Goal: Obtain resource: Download file/media

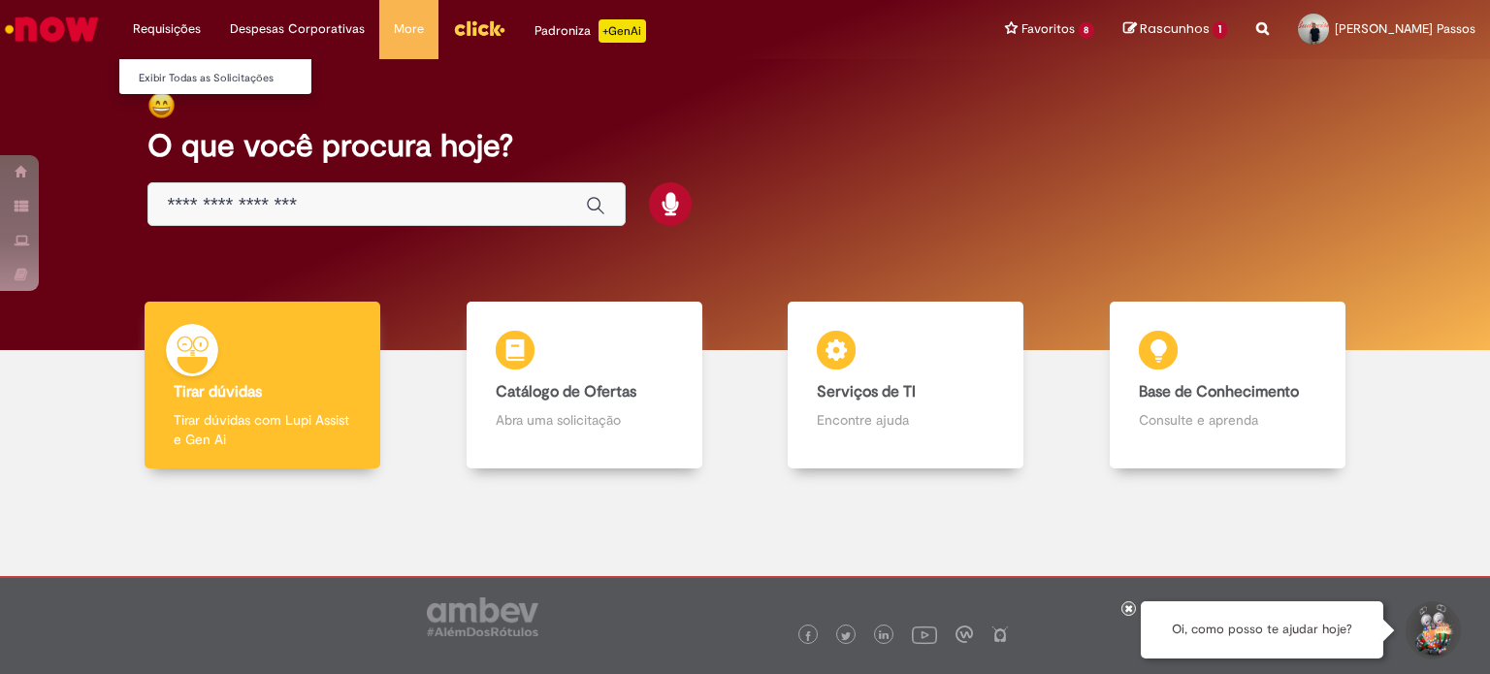
click at [167, 66] on li "Exibir Todas as Solicitações" at bounding box center [225, 76] width 213 height 25
click at [172, 78] on link "Exibir Todas as Solicitações" at bounding box center [225, 78] width 213 height 21
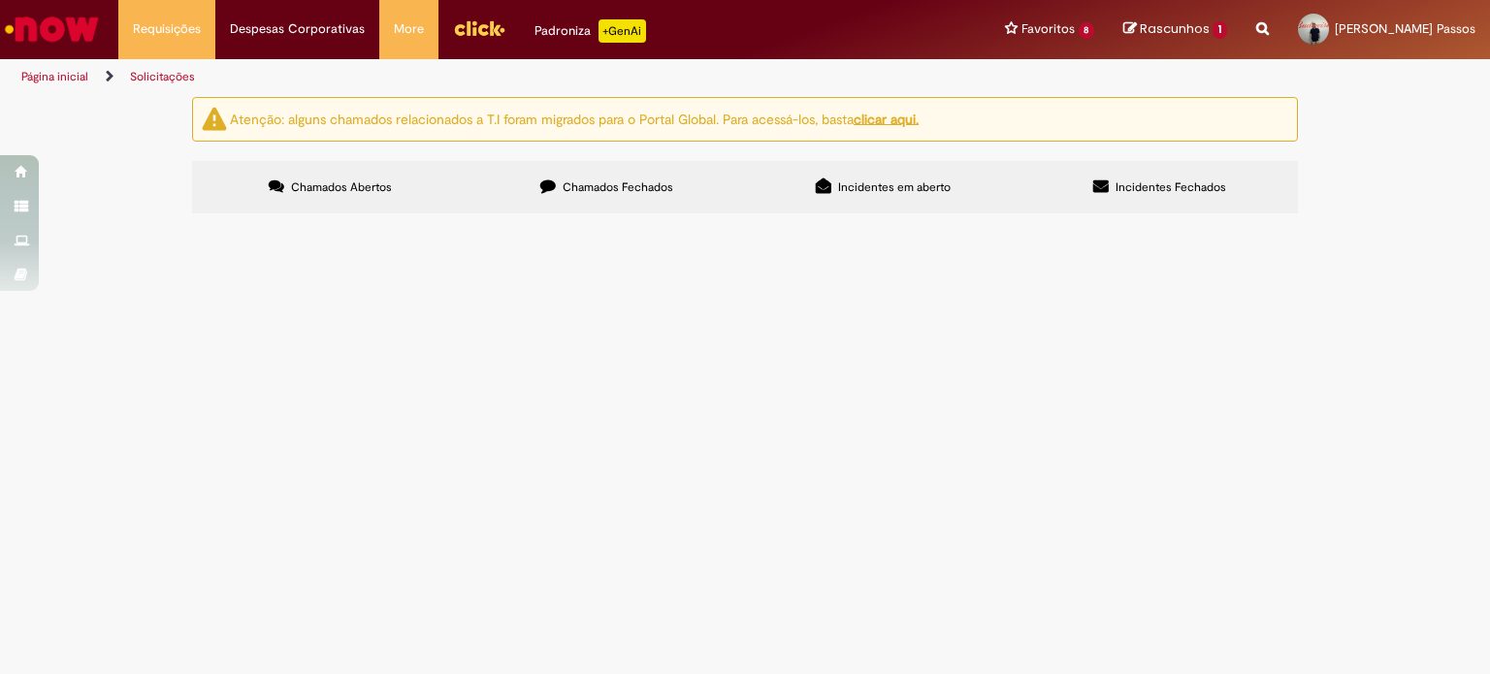
drag, startPoint x: 1095, startPoint y: 271, endPoint x: 1083, endPoint y: 264, distance: 14.3
click at [0, 0] on input "Pesquisar" at bounding box center [0, 0] width 0 height 0
click at [651, 193] on span "Chamados Fechados" at bounding box center [618, 187] width 111 height 16
click at [0, 0] on input "Pesquisar" at bounding box center [0, 0] width 0 height 0
type input "*********"
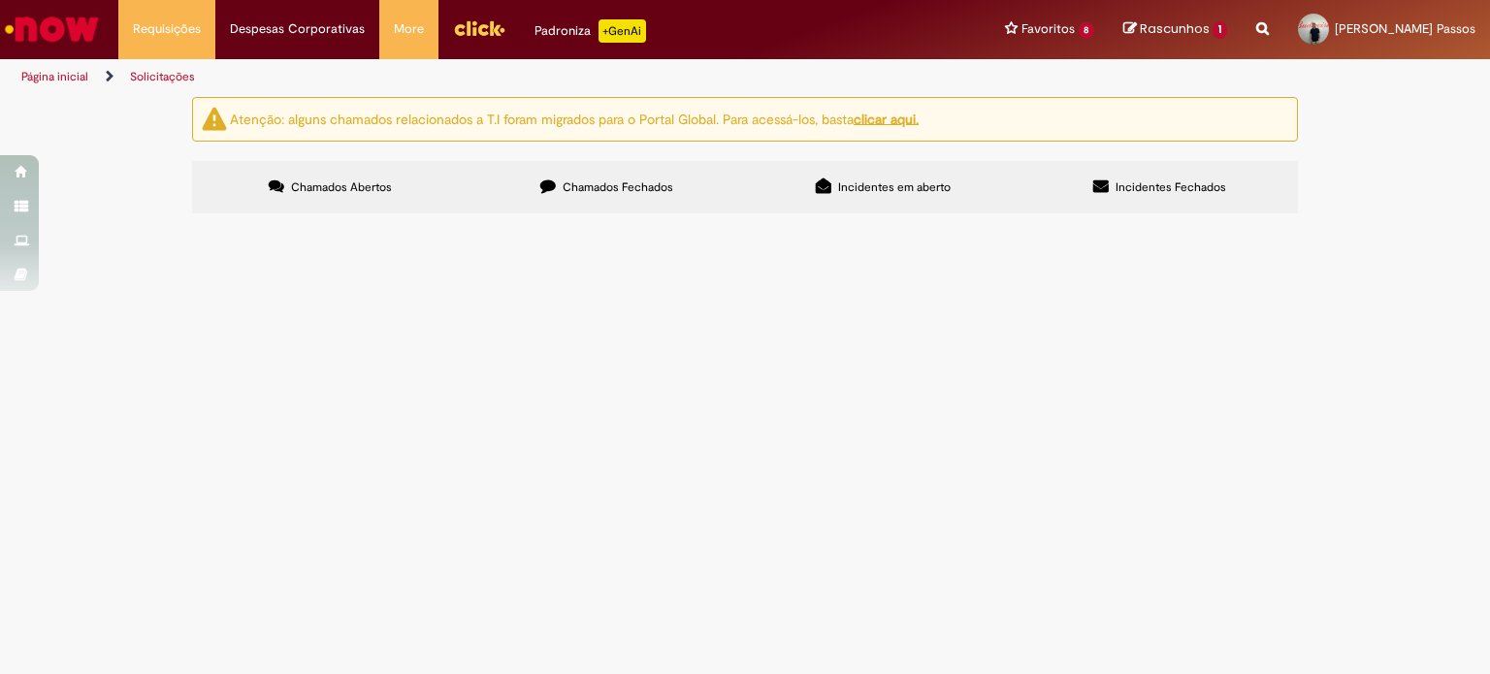
click at [0, 0] on button "Pesquisar" at bounding box center [0, 0] width 0 height 0
click at [0, 0] on span "De x Para - Acordos Comerciais" at bounding box center [0, 0] width 0 height 0
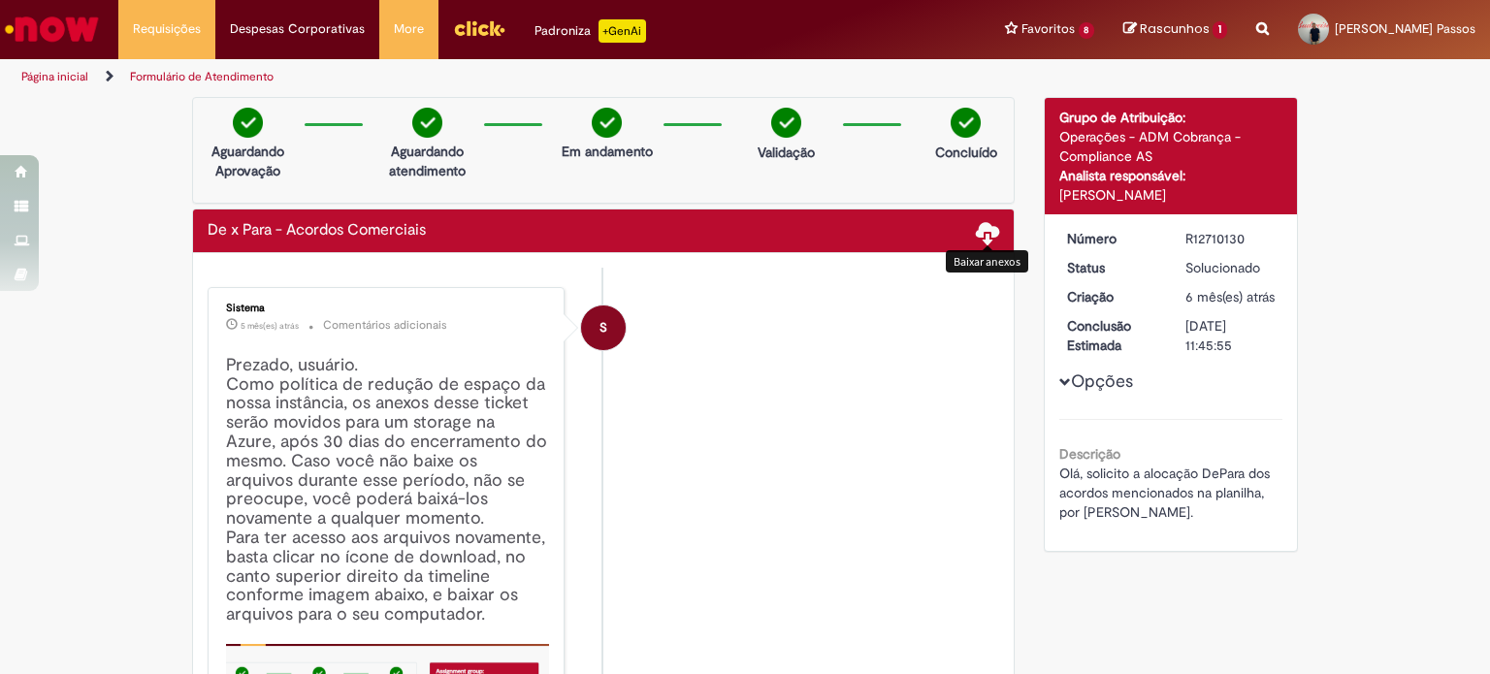
click at [976, 236] on span at bounding box center [987, 231] width 23 height 23
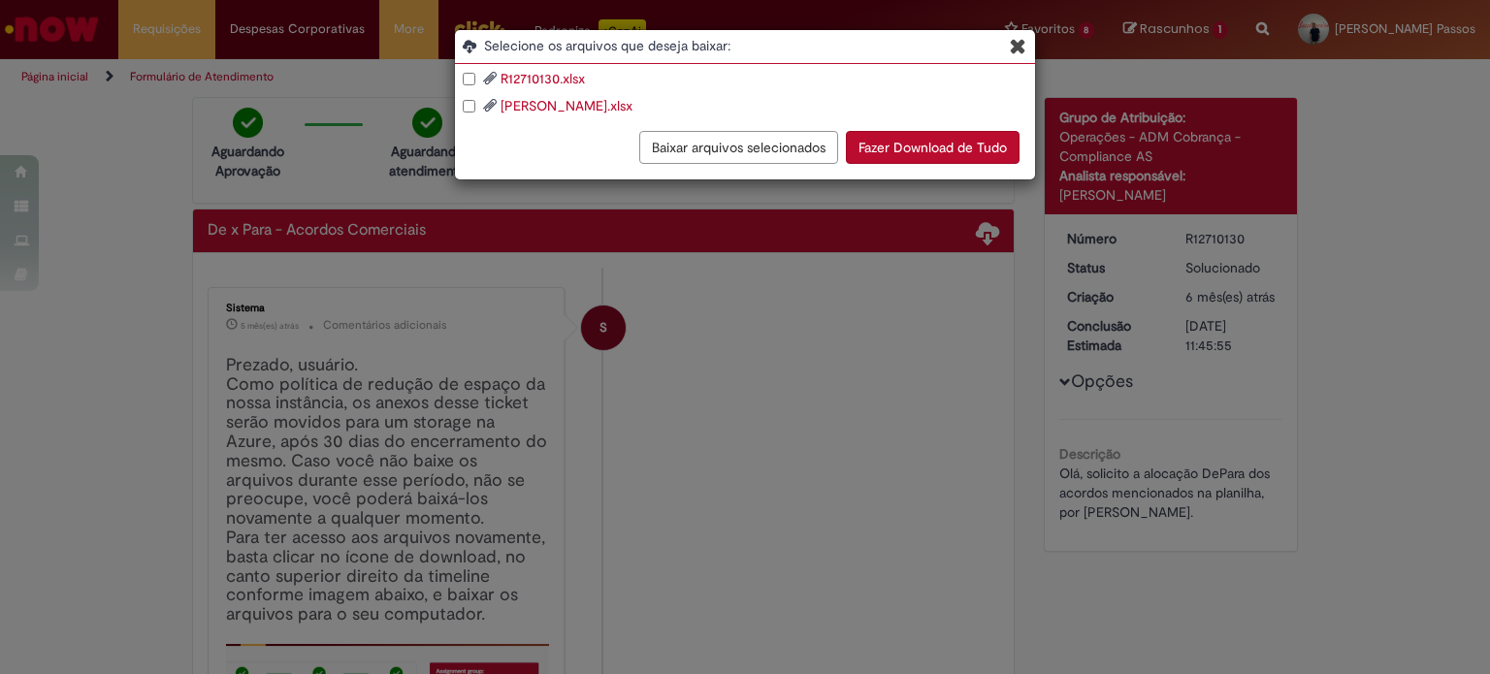
click at [477, 76] on div "R12710130.xlsx" at bounding box center [749, 78] width 572 height 19
click at [672, 139] on button "Baixar arquivos selecionados" at bounding box center [738, 147] width 199 height 33
